Goal: Task Accomplishment & Management: Manage account settings

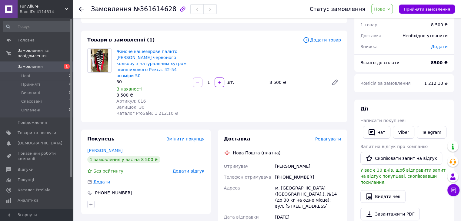
scroll to position [30, 0]
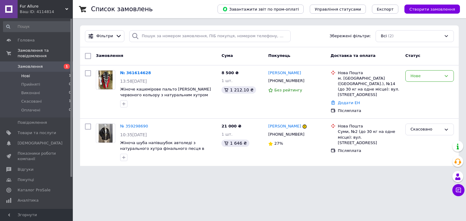
click at [29, 73] on span "Нові" at bounding box center [25, 75] width 9 height 5
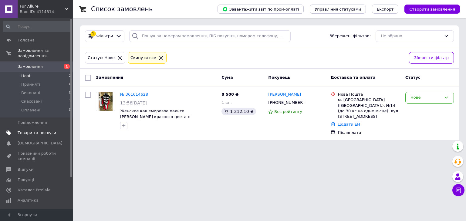
click at [45, 130] on span "Товари та послуги" at bounding box center [37, 132] width 39 height 5
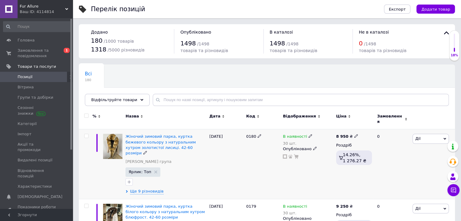
click at [445, 138] on icon at bounding box center [445, 139] width 3 height 3
click at [392, 164] on li "Копіювати" at bounding box center [409, 168] width 80 height 8
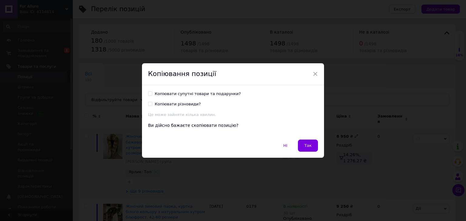
click at [148, 92] on input "Копіювати супутні товари та подарунки?" at bounding box center [150, 94] width 4 height 4
checkbox input "true"
click at [310, 143] on span "Так" at bounding box center [307, 145] width 7 height 5
